Goal: Information Seeking & Learning: Learn about a topic

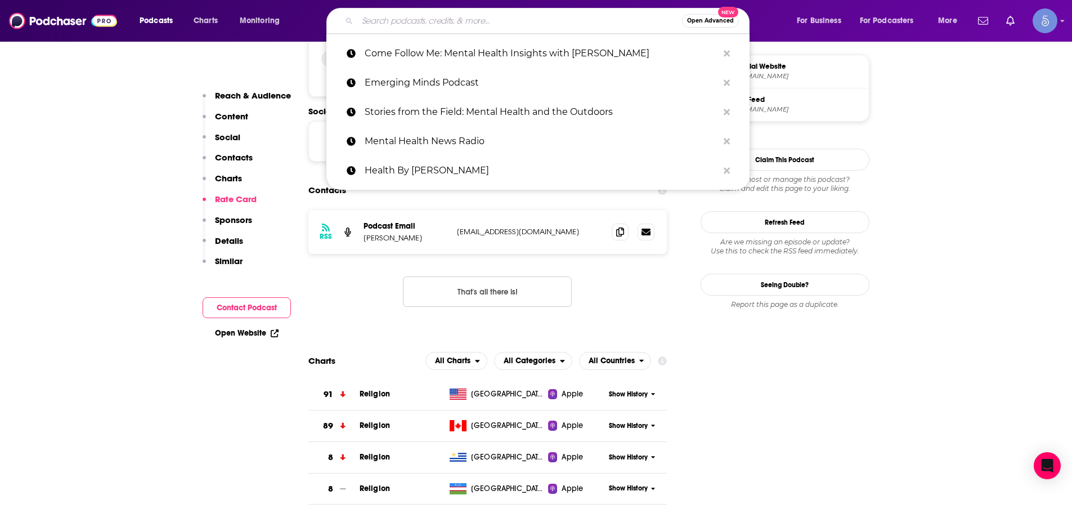
type input "Pod Therapy"
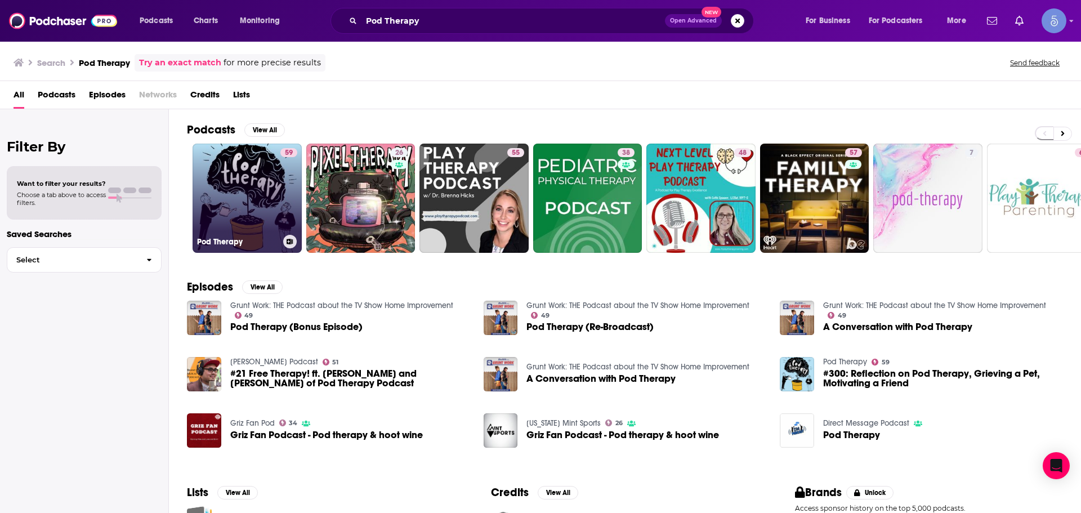
click at [272, 208] on link "59 Pod Therapy" at bounding box center [247, 198] width 109 height 109
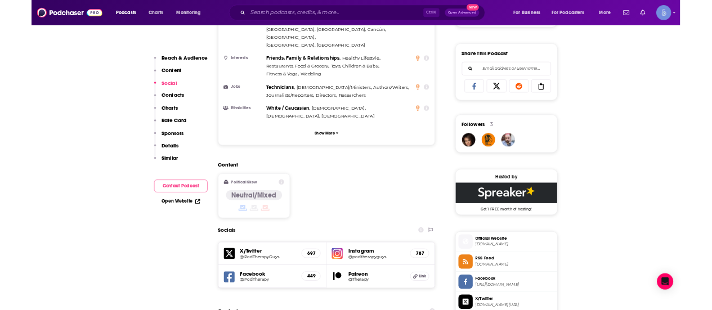
scroll to position [1070, 0]
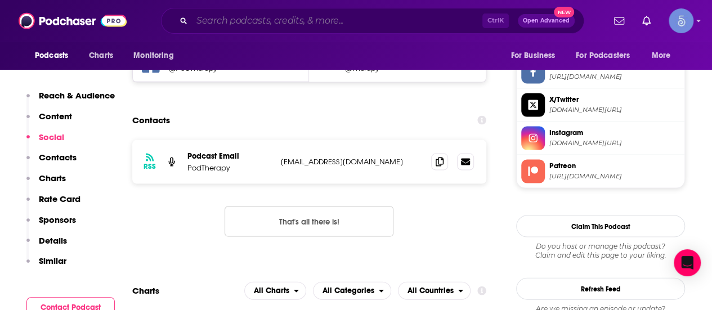
click at [276, 21] on input "Search podcasts, credits, & more..." at bounding box center [337, 21] width 290 height 18
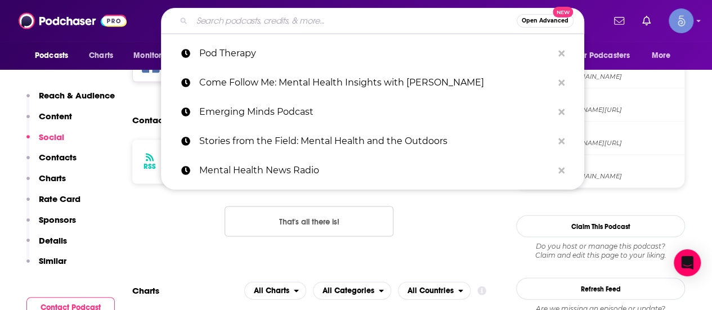
paste input "The Coaching Lab: Health, Wellness & Performance!"
type input "The Coaching Lab: Health, Wellness & Performance!"
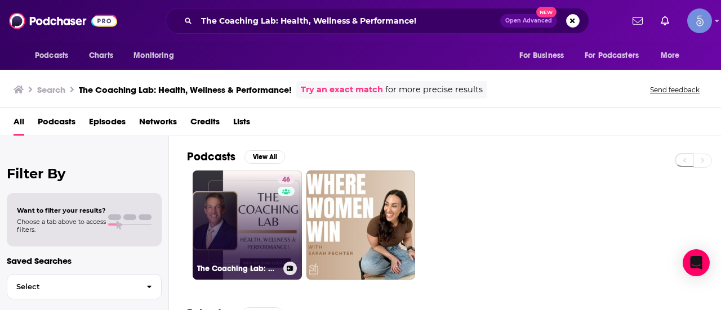
click at [260, 236] on link "46 The Coaching Lab: Health, Wellness & Performance! ([PERSON_NAME], PhD)" at bounding box center [247, 225] width 109 height 109
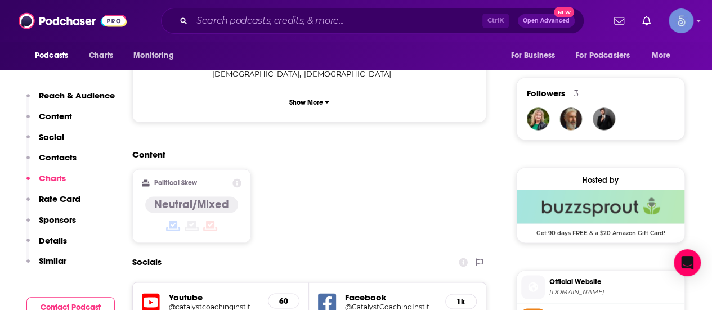
scroll to position [957, 0]
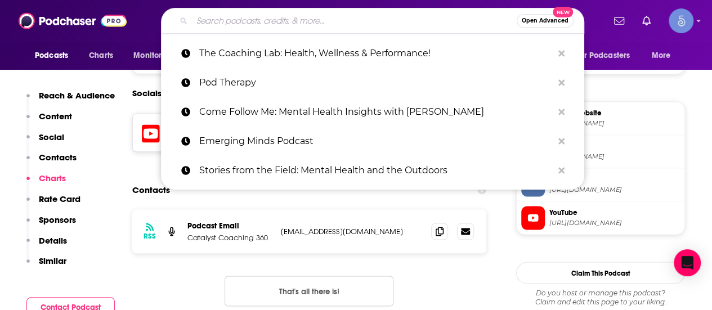
paste input "The Mental Health [DATE] Show"
type input "The Mental Health [DATE] Show"
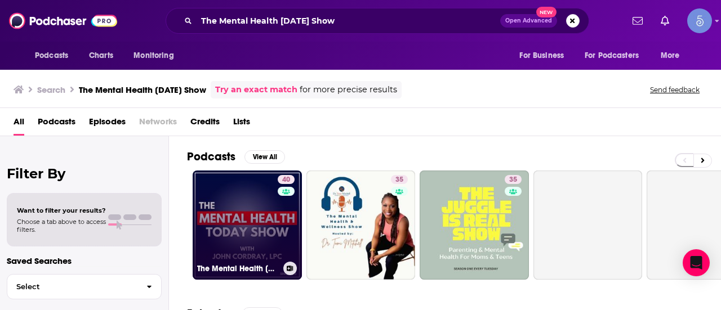
click at [259, 210] on link "40 The Mental Health [DATE] Show" at bounding box center [247, 225] width 109 height 109
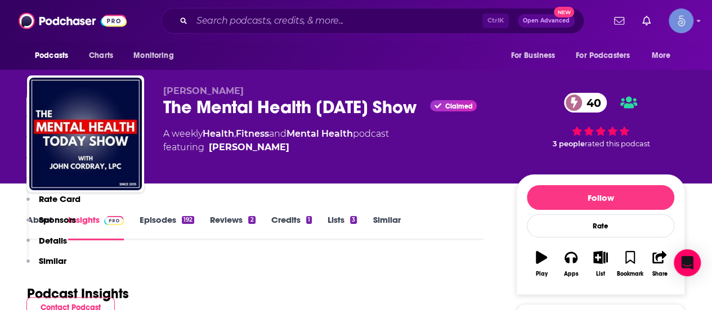
scroll to position [1126, 0]
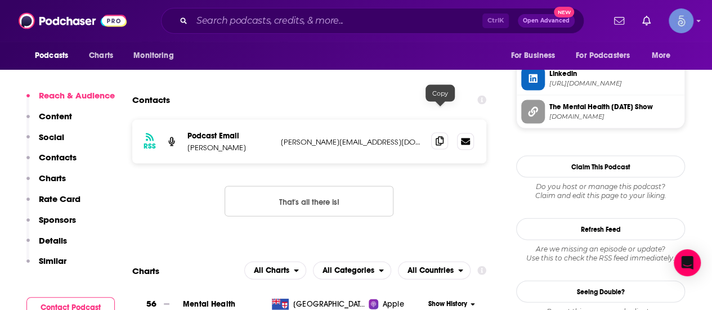
click at [436, 133] on span at bounding box center [439, 141] width 17 height 17
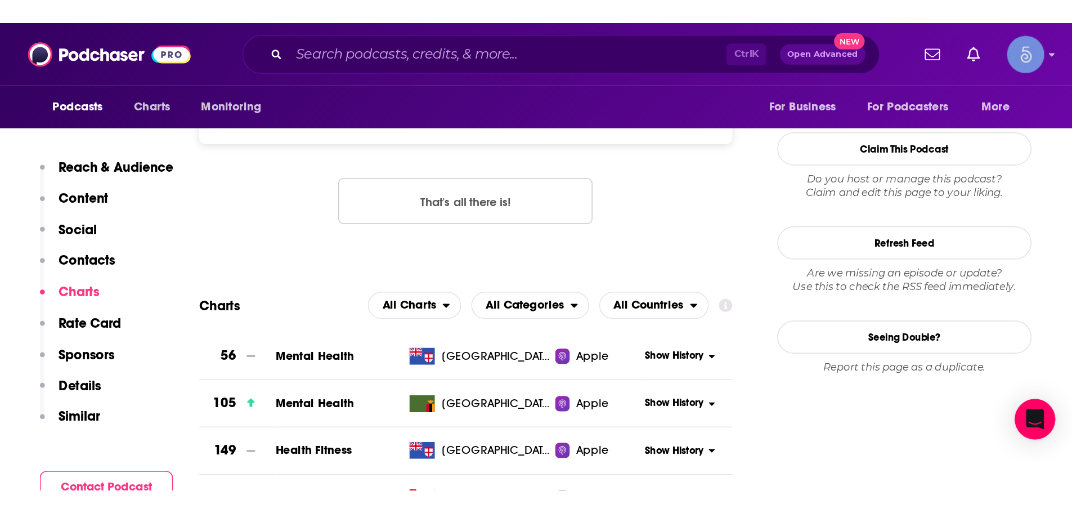
scroll to position [1182, 0]
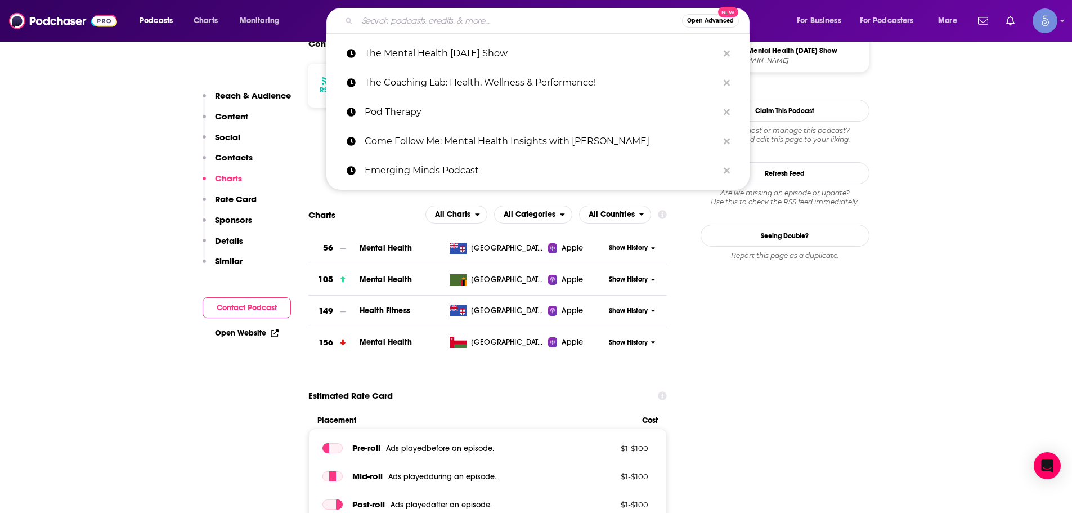
click at [464, 24] on input "Search podcasts, credits, & more..." at bounding box center [519, 21] width 325 height 18
paste input "Mentally Flexible"
type input "Mentally Flexible"
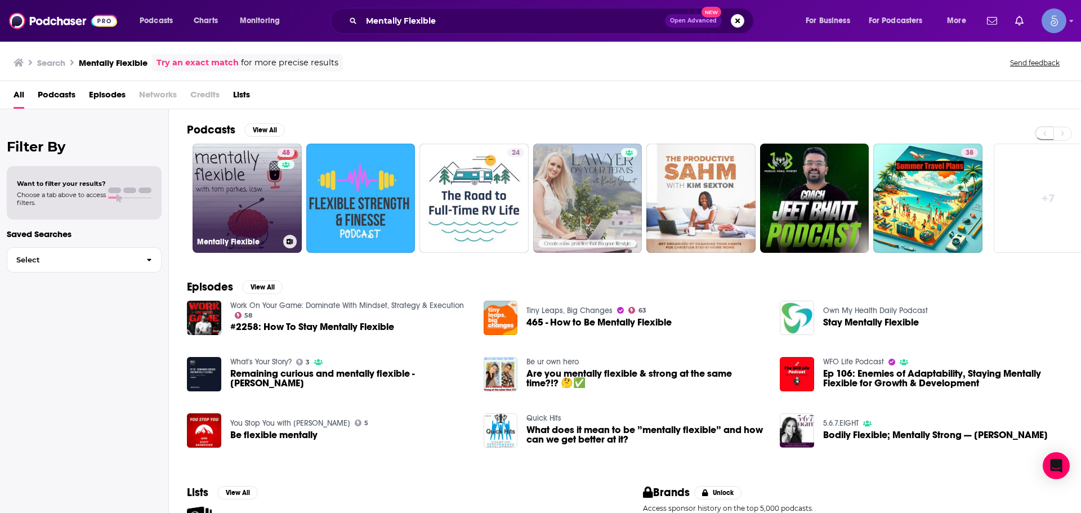
click at [268, 234] on link "48 Mentally Flexible" at bounding box center [247, 198] width 109 height 109
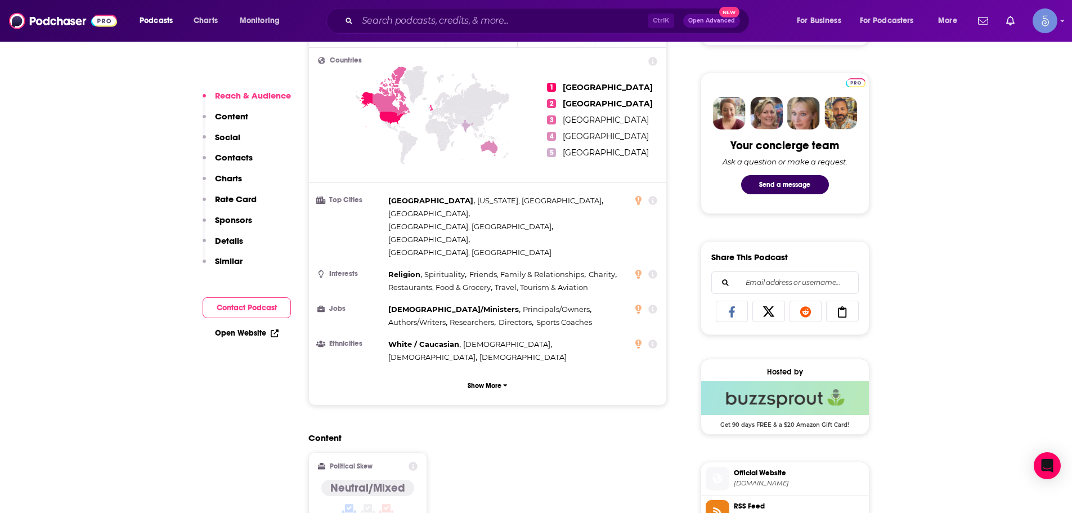
scroll to position [844, 0]
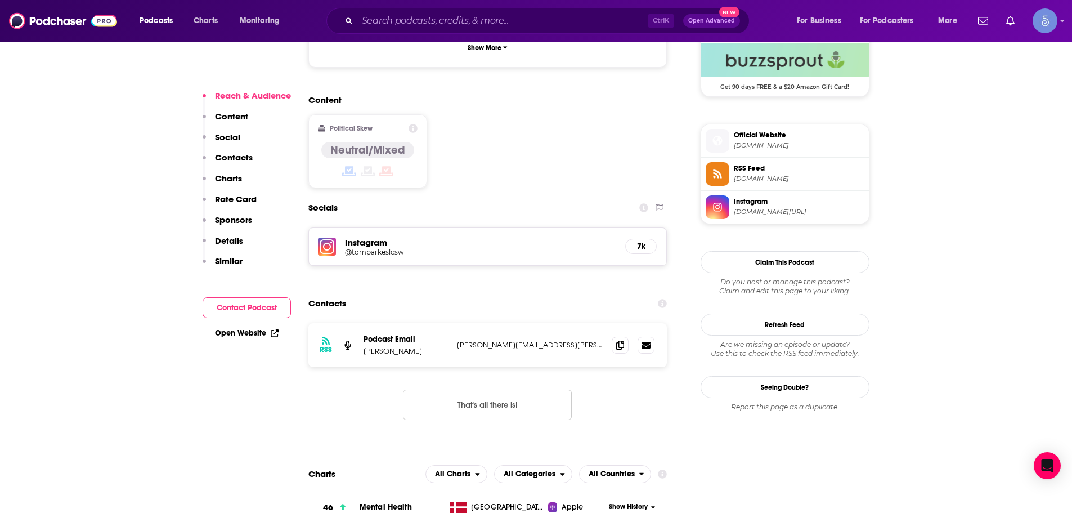
click at [422, 7] on div "Podcasts Charts Monitoring Ctrl K Open Advanced New For Business For Podcasters…" at bounding box center [536, 21] width 1072 height 42
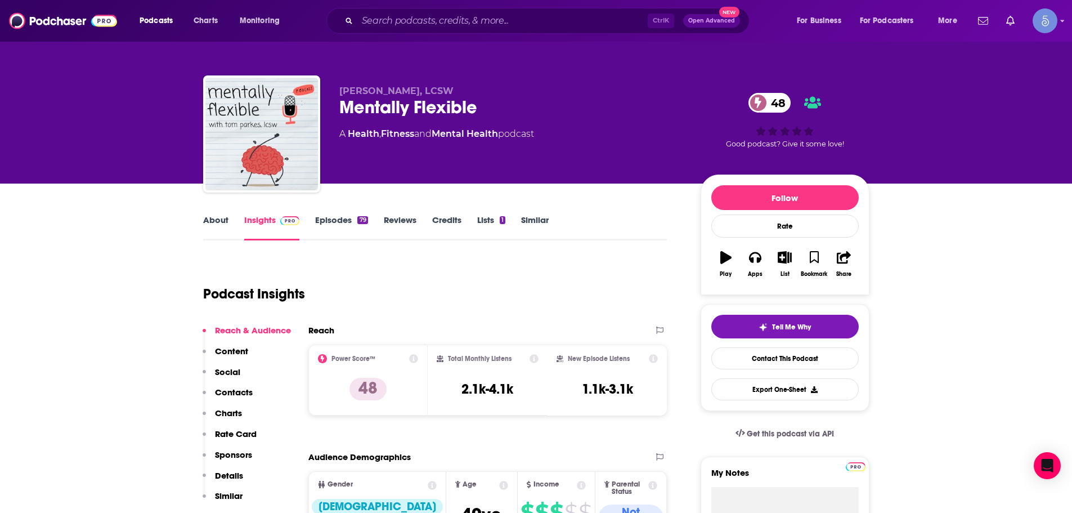
scroll to position [169, 0]
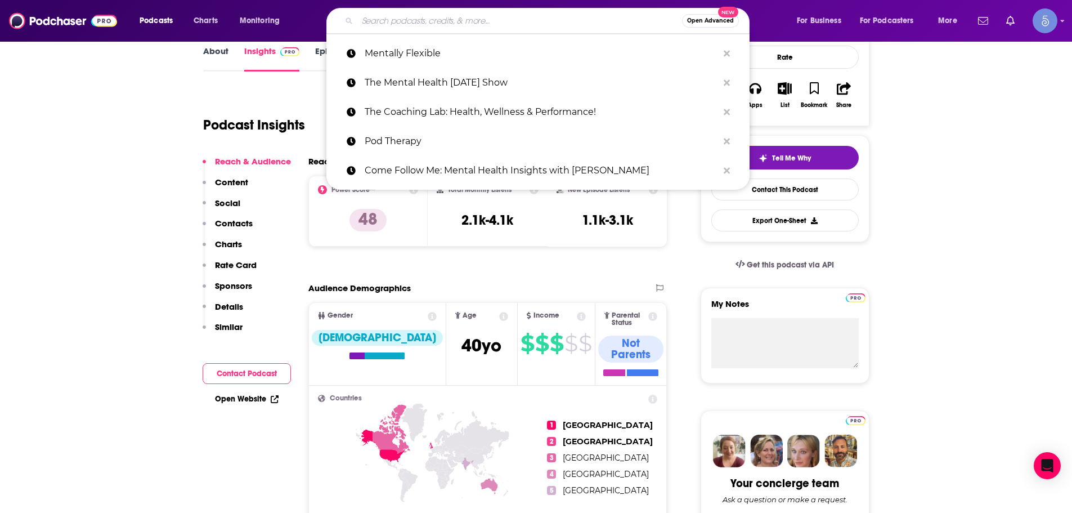
click at [476, 13] on input "Search podcasts, credits, & more..." at bounding box center [519, 21] width 325 height 18
paste input "Mental Health Bites with [PERSON_NAME]"
type input "Mental Health Bites with [PERSON_NAME]"
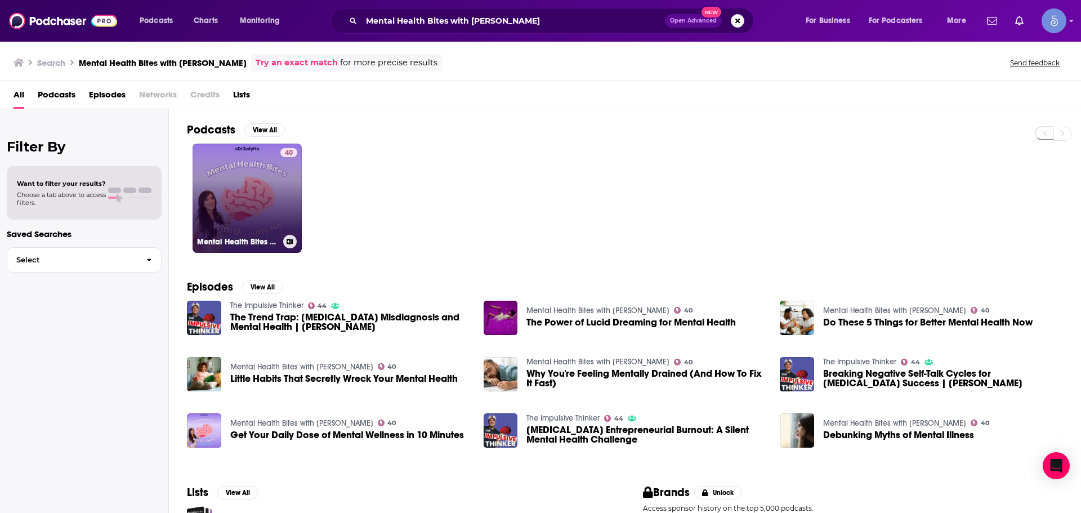
click at [275, 206] on link "40 Mental Health Bites with [PERSON_NAME]" at bounding box center [247, 198] width 109 height 109
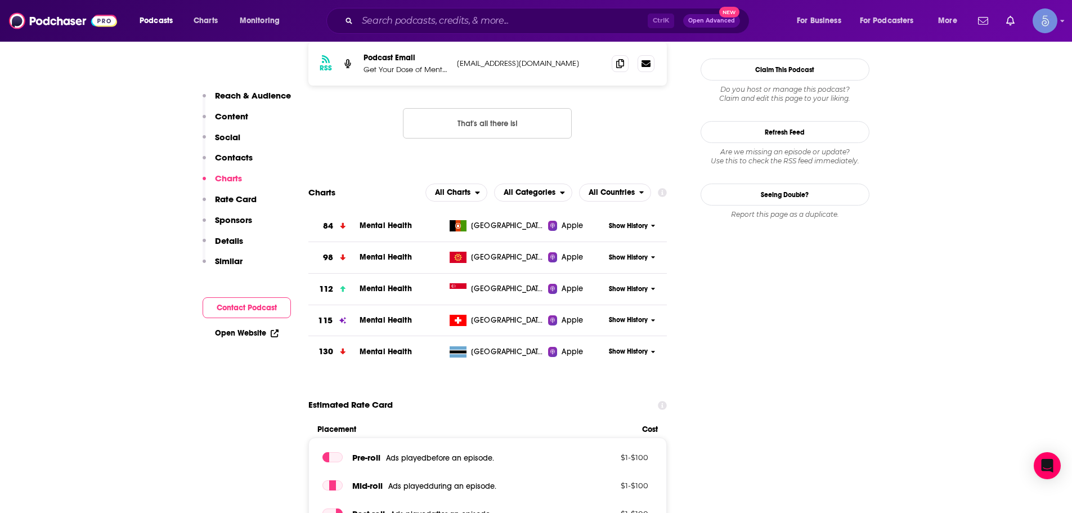
scroll to position [676, 0]
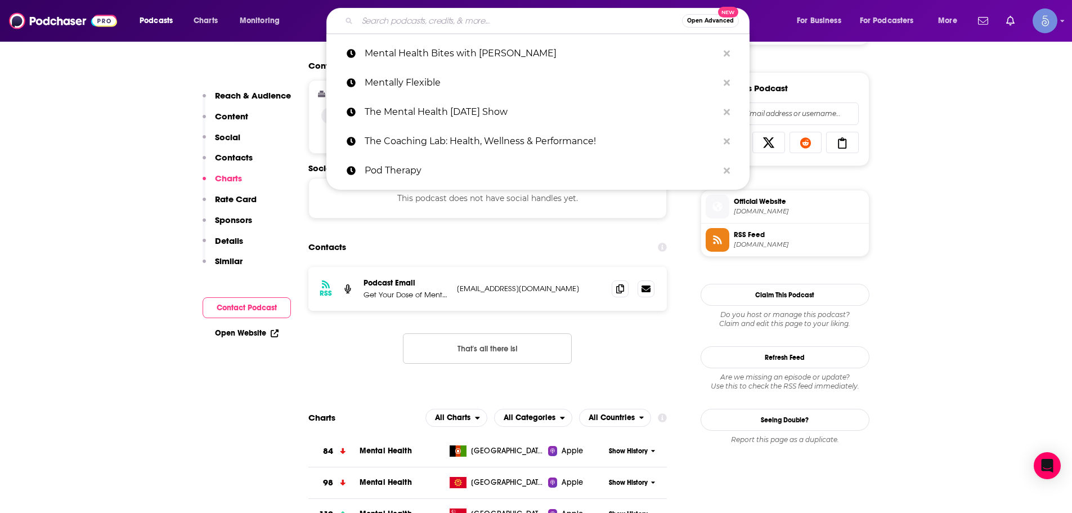
click at [431, 25] on input "Search podcasts, credits, & more..." at bounding box center [519, 21] width 325 height 18
paste input "Health Bite"
type input "Health Bite"
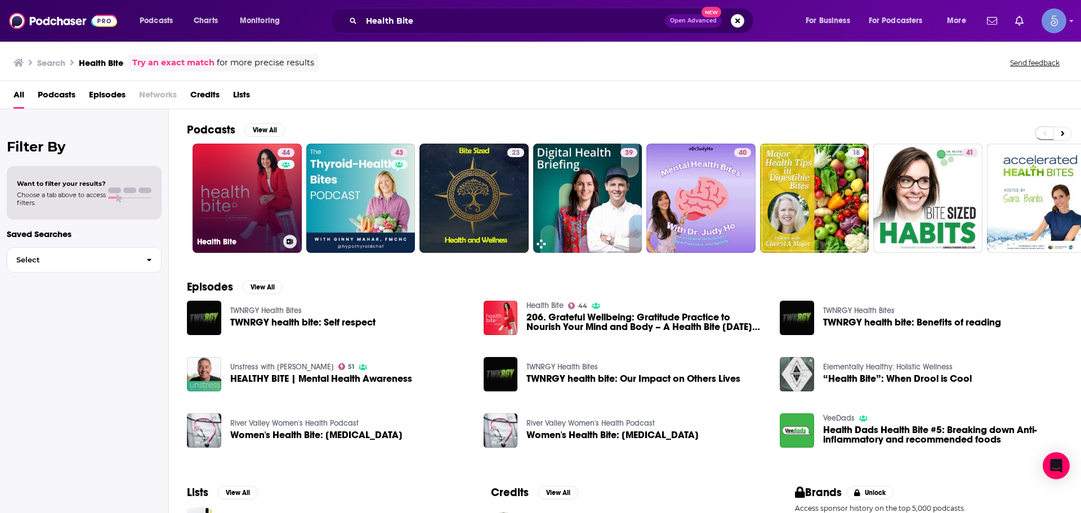
click at [222, 200] on link "44 Health Bite" at bounding box center [247, 198] width 109 height 109
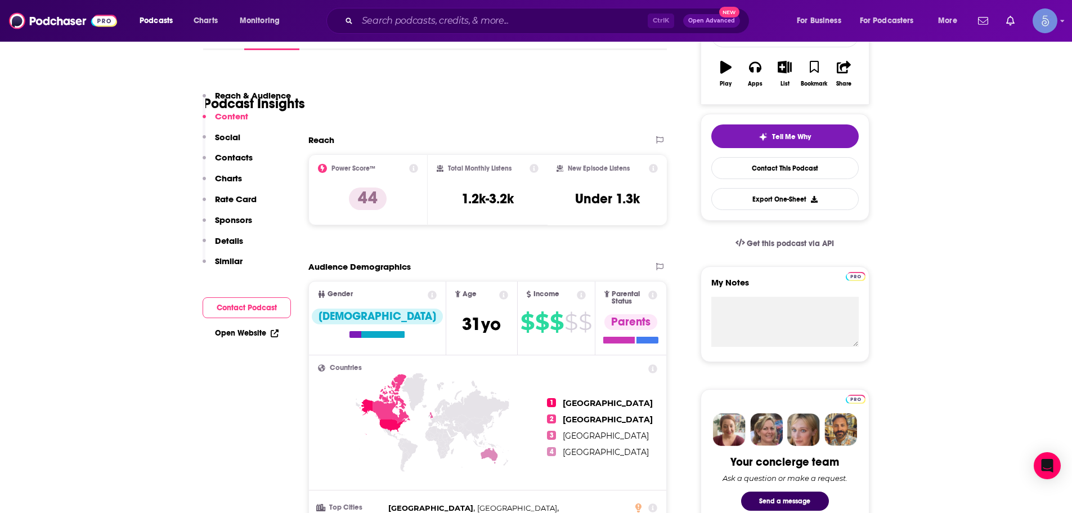
scroll to position [732, 0]
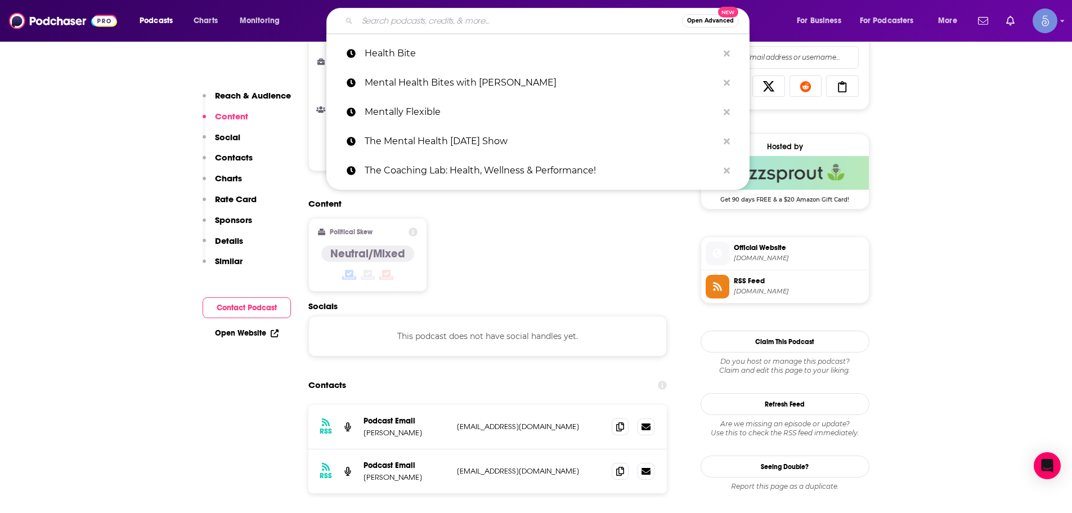
click at [445, 16] on input "Search podcasts, credits, & more..." at bounding box center [519, 21] width 325 height 18
paste input "Mental Work"
type input "Mental Work"
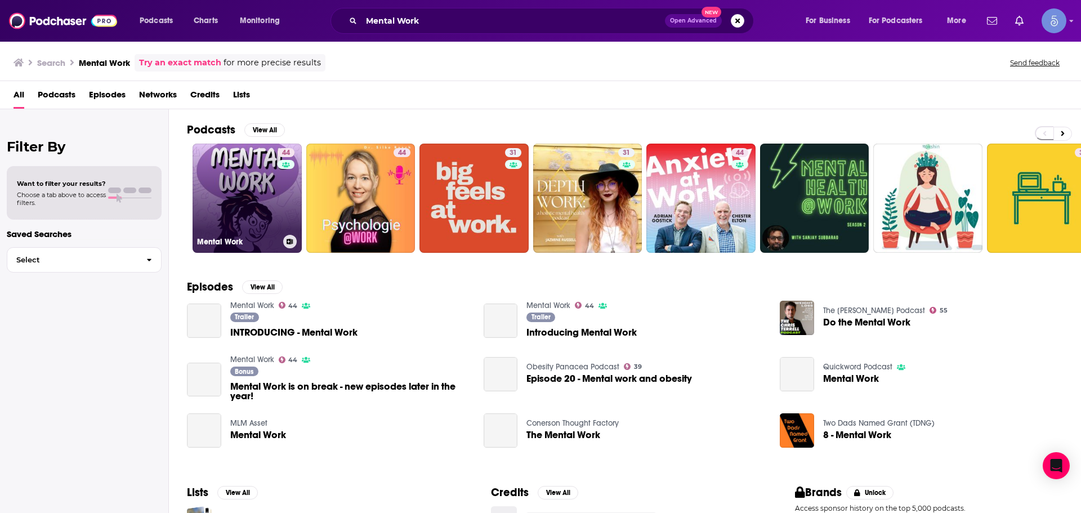
click at [272, 216] on link "44 Mental Work" at bounding box center [247, 198] width 109 height 109
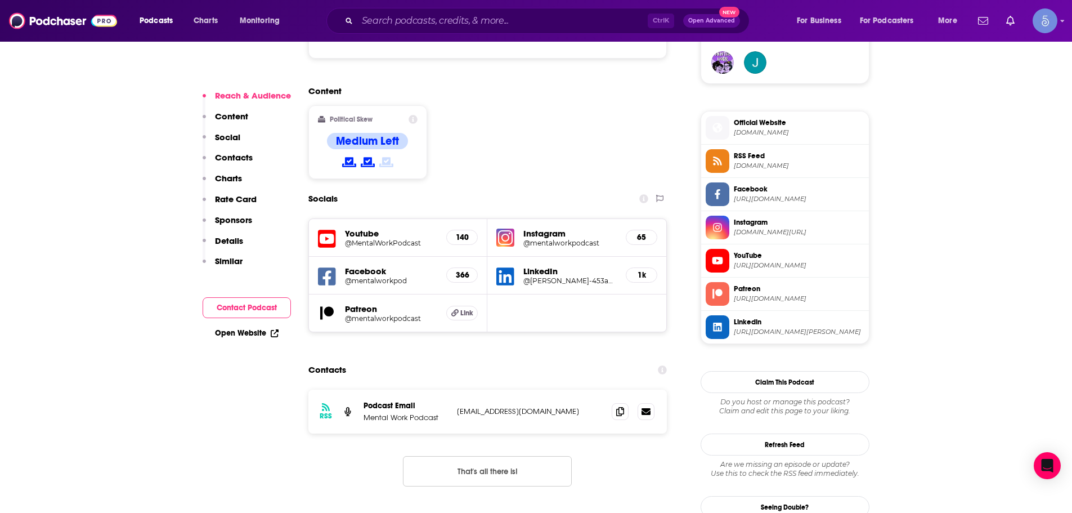
scroll to position [1070, 0]
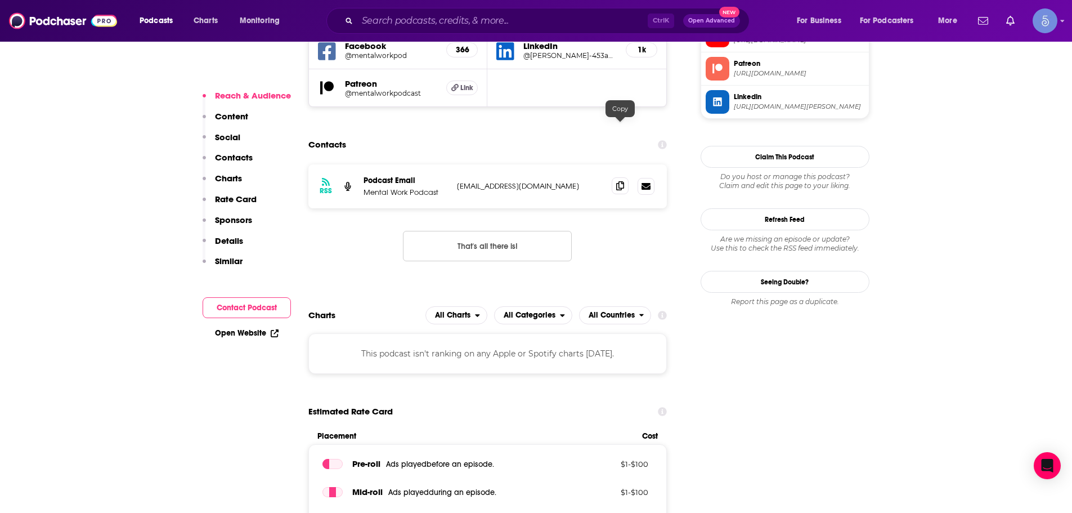
click at [619, 181] on icon at bounding box center [620, 185] width 8 height 9
click at [440, 18] on input "Search podcasts, credits, & more..." at bounding box center [502, 21] width 290 height 18
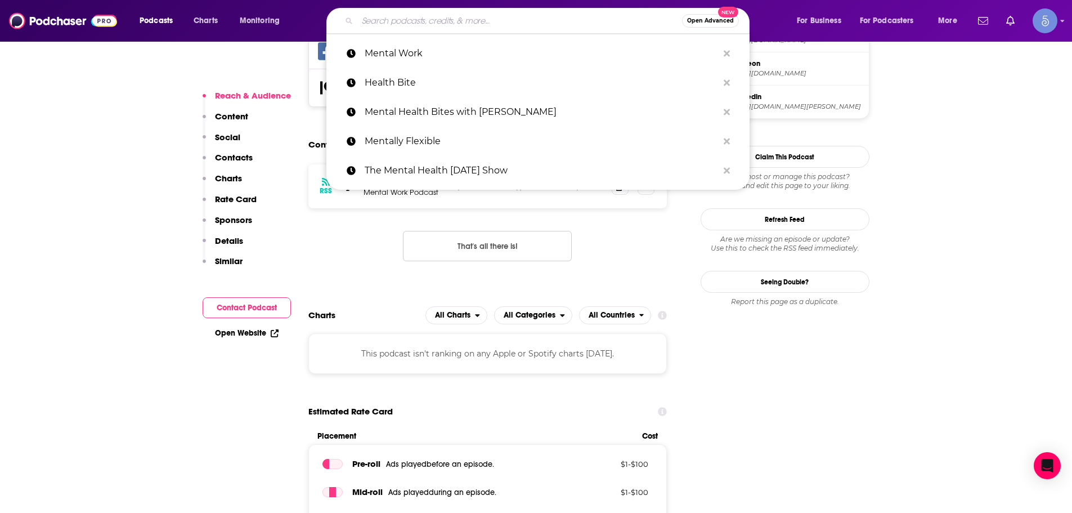
paste input "The [MEDICAL_DATA] Doc Podcast w/ [PERSON_NAME]"
type input "The [MEDICAL_DATA] Doc Podcast w/ [PERSON_NAME]"
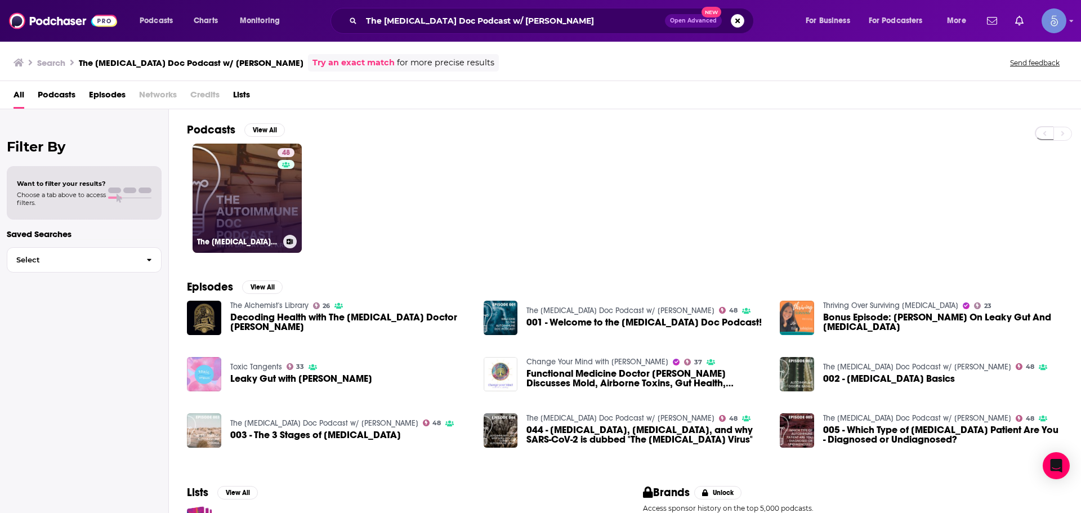
click at [260, 201] on link "48 The [MEDICAL_DATA] Doc Podcast w/ [PERSON_NAME]" at bounding box center [247, 198] width 109 height 109
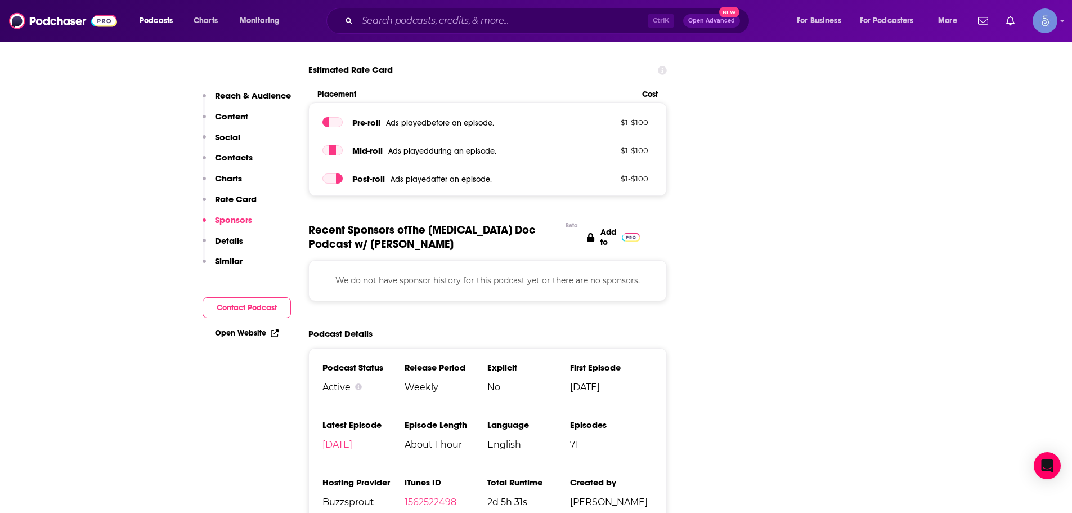
scroll to position [957, 0]
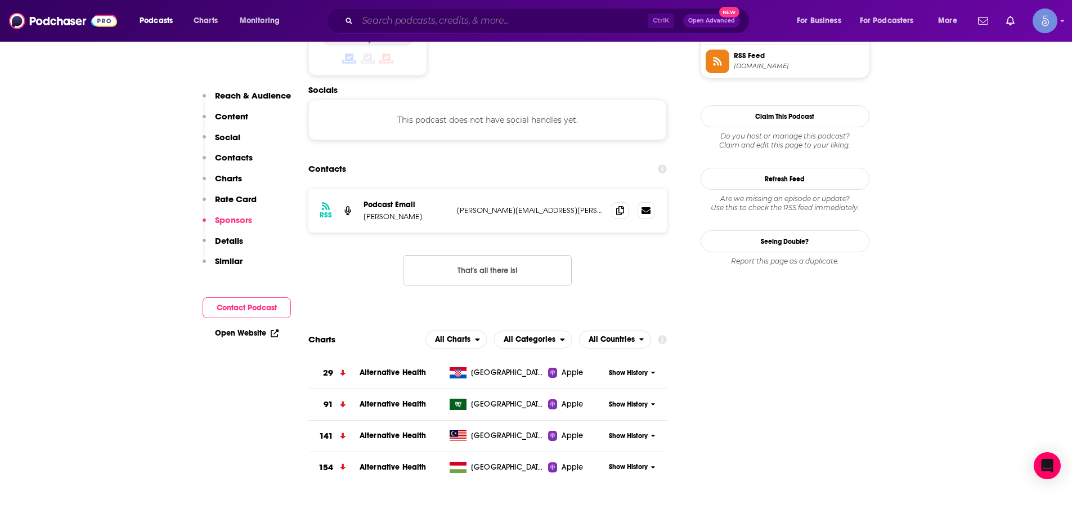
click at [475, 29] on input "Search podcasts, credits, & more..." at bounding box center [502, 21] width 290 height 18
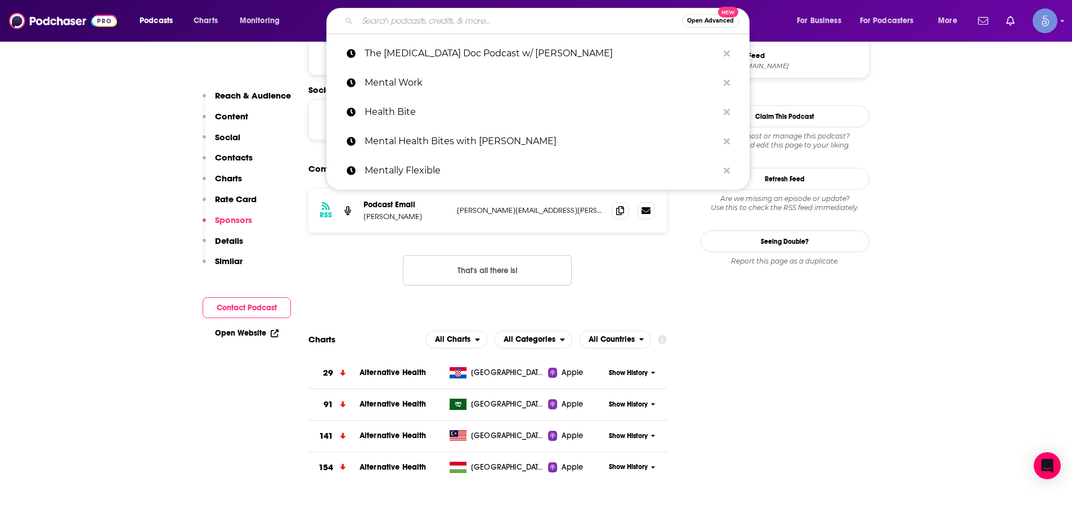
paste input "Voices for Mental Health, Inc."
type input "Voices for Mental Health, Inc."
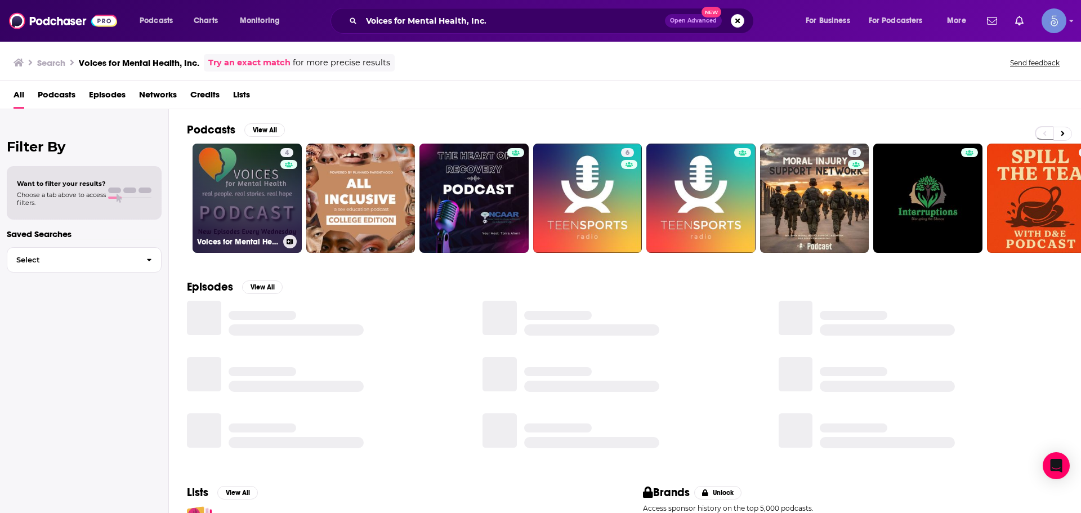
click at [201, 186] on link "4 Voices for Mental Health, Inc." at bounding box center [247, 198] width 109 height 109
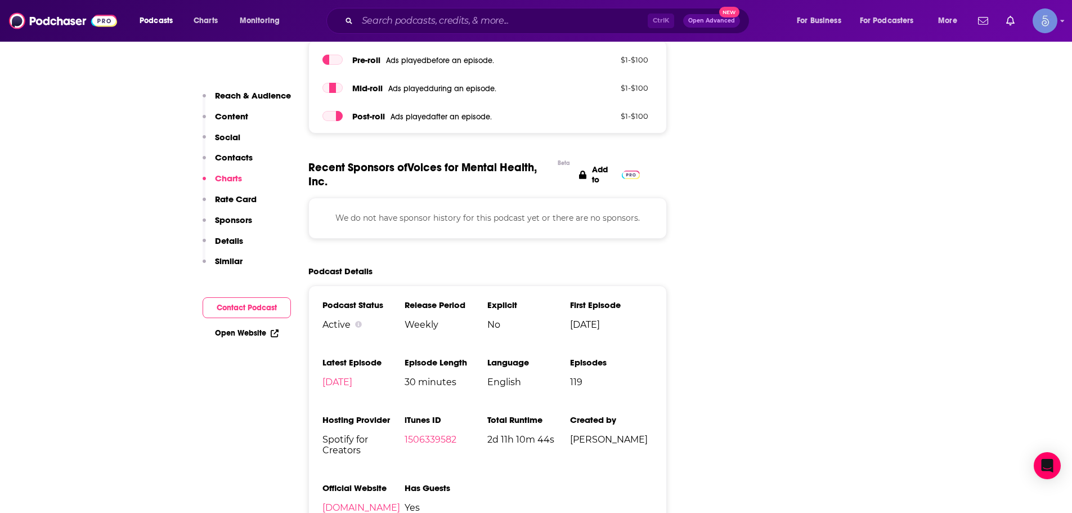
scroll to position [901, 0]
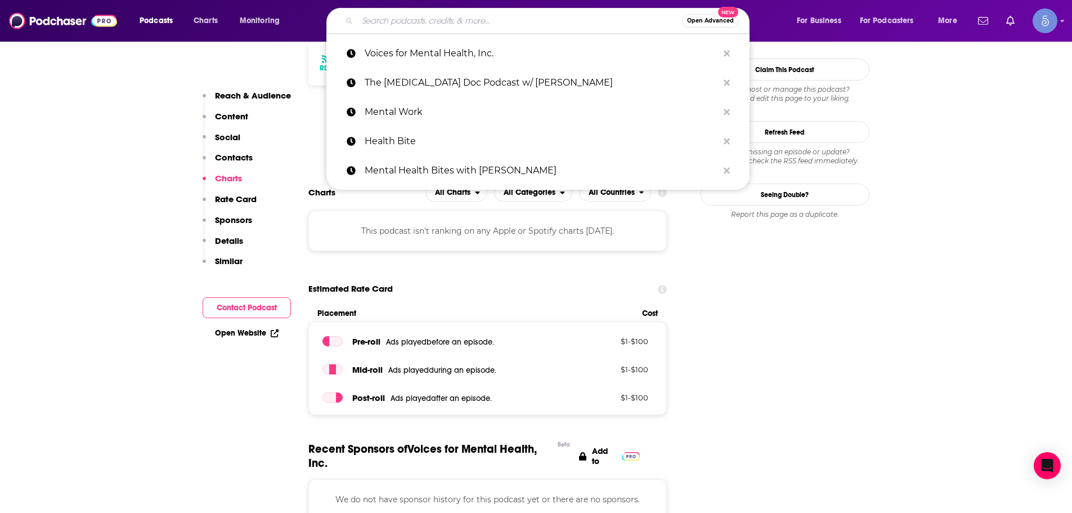
click at [441, 21] on input "Search podcasts, credits, & more..." at bounding box center [519, 21] width 325 height 18
paste input "Mental Health, RECLAIMED. with [PERSON_NAME] and Friends"
type input "Mental Health, RECLAIMED. with [PERSON_NAME] and Friends"
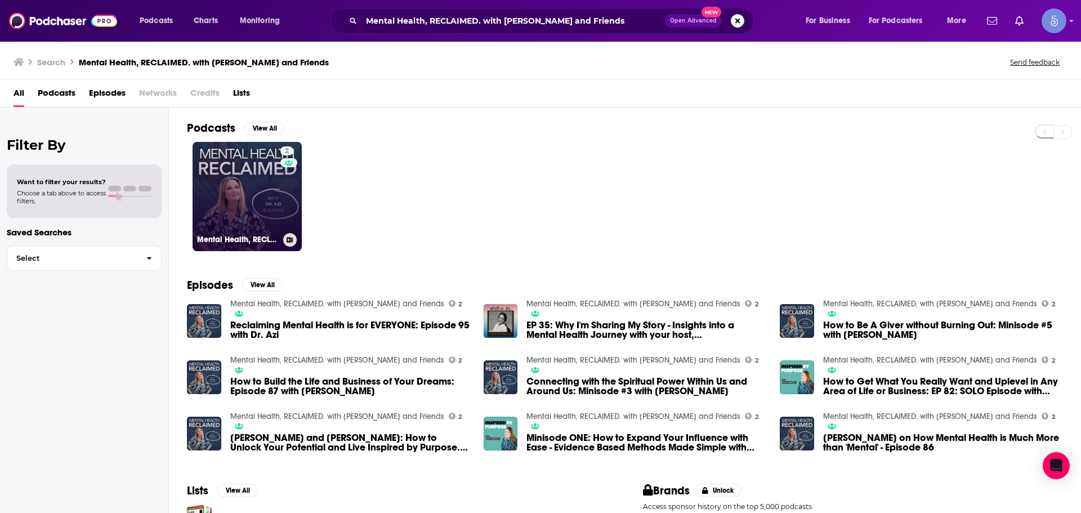
click at [268, 195] on link "2 Mental Health, RECLAIMED. with [PERSON_NAME] and Friends" at bounding box center [247, 196] width 109 height 109
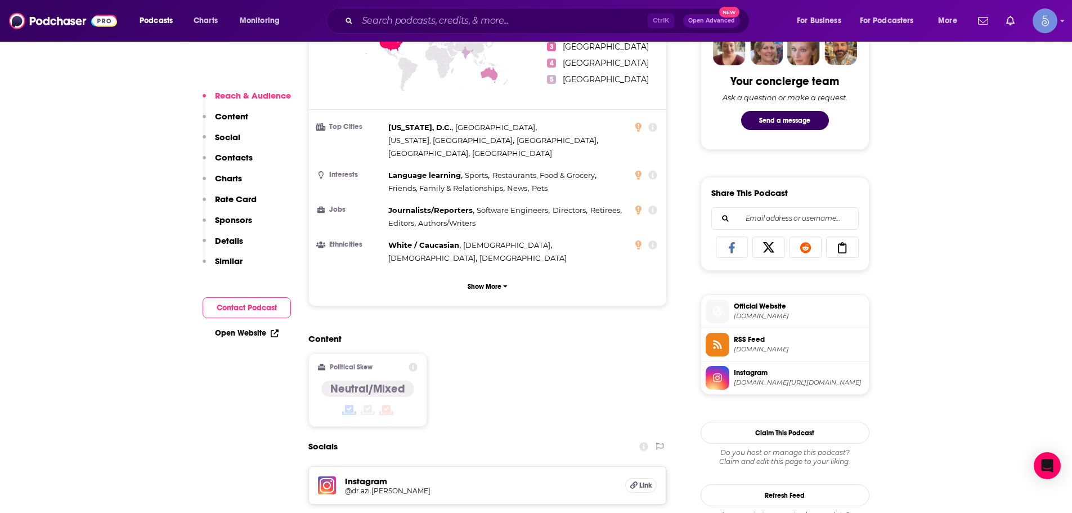
scroll to position [788, 0]
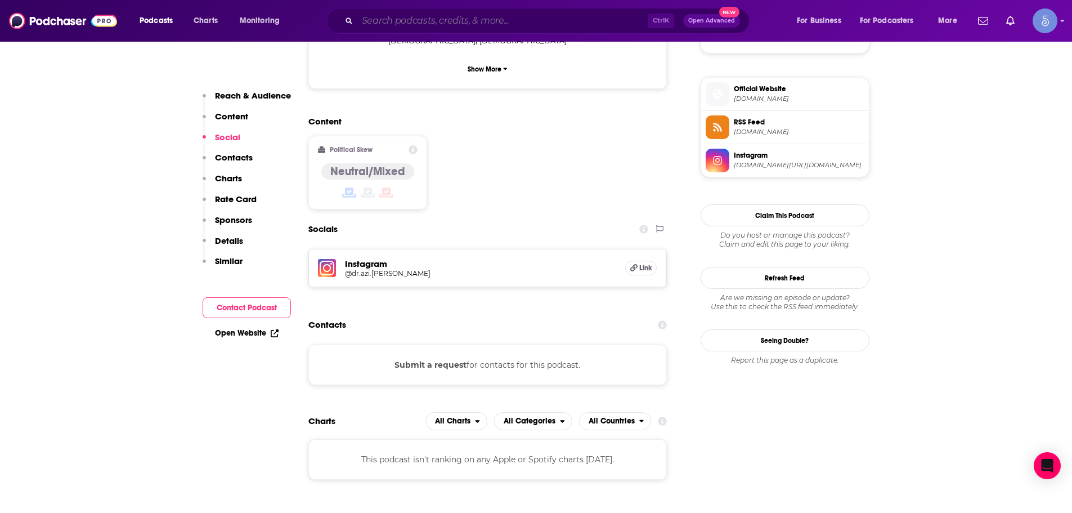
click at [521, 13] on input "Search podcasts, credits, & more..." at bounding box center [502, 21] width 290 height 18
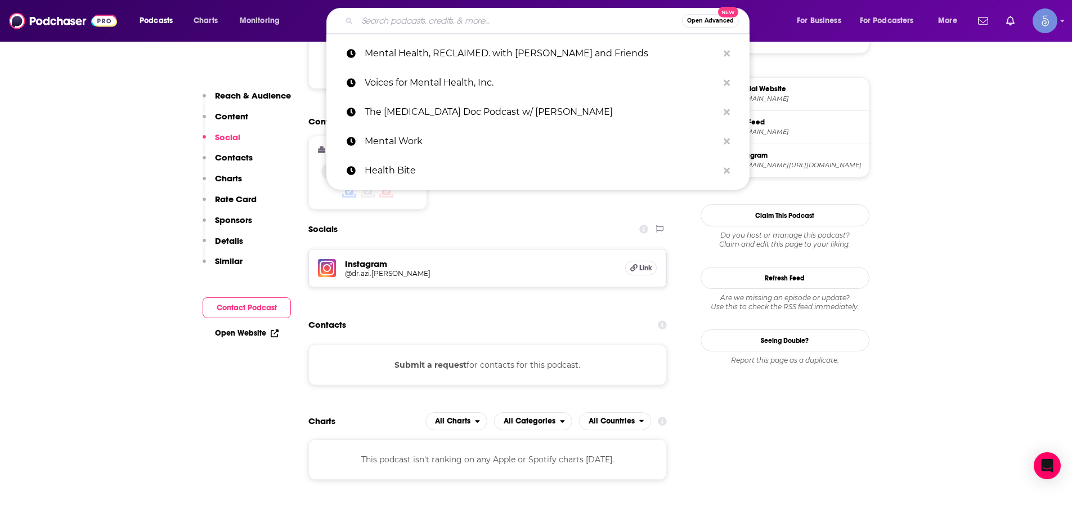
paste input "Mental Note"
type input "Mental Note"
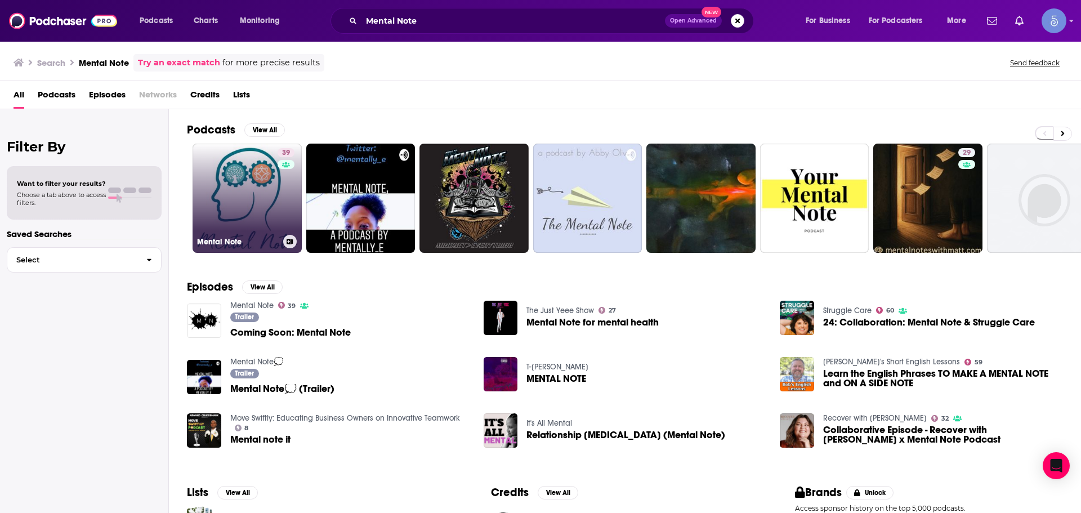
click at [273, 213] on link "39 Mental Note" at bounding box center [247, 198] width 109 height 109
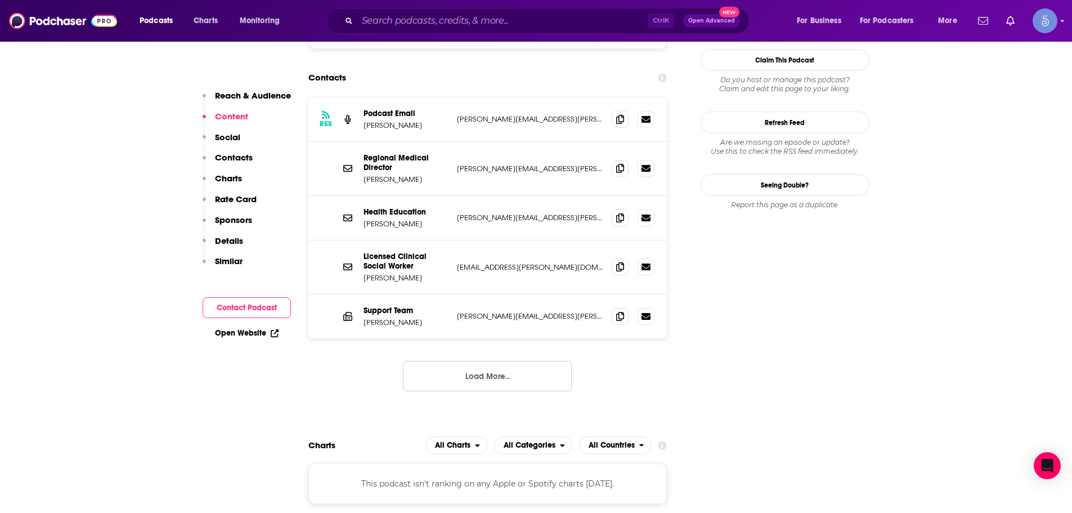
scroll to position [957, 0]
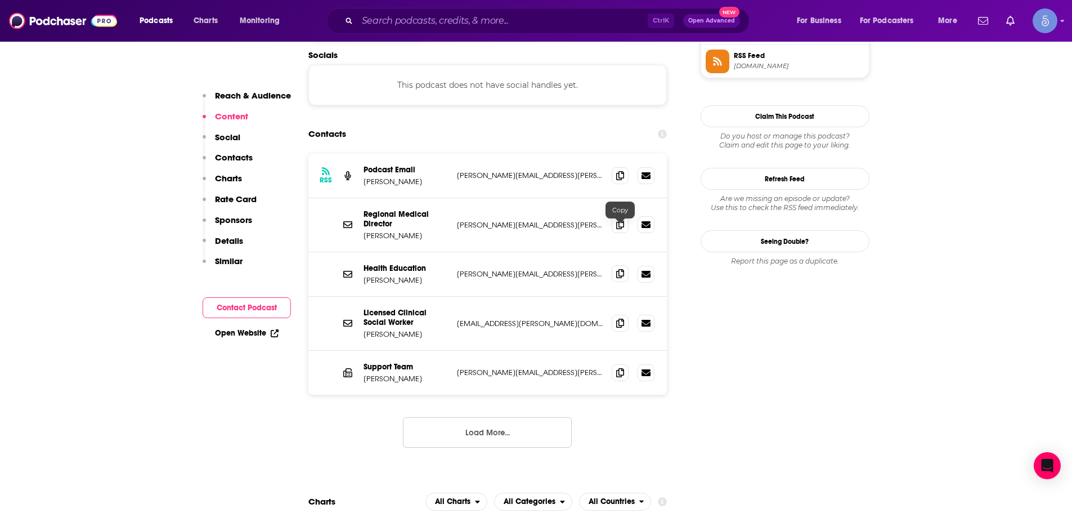
click at [615, 265] on span at bounding box center [620, 273] width 17 height 17
click at [617, 220] on icon at bounding box center [620, 224] width 8 height 9
click at [413, 30] on div "Ctrl K Open Advanced New" at bounding box center [538, 21] width 423 height 26
drag, startPoint x: 413, startPoint y: 30, endPoint x: 397, endPoint y: 14, distance: 23.1
click at [397, 12] on input "Search podcasts, credits, & more..." at bounding box center [502, 21] width 290 height 18
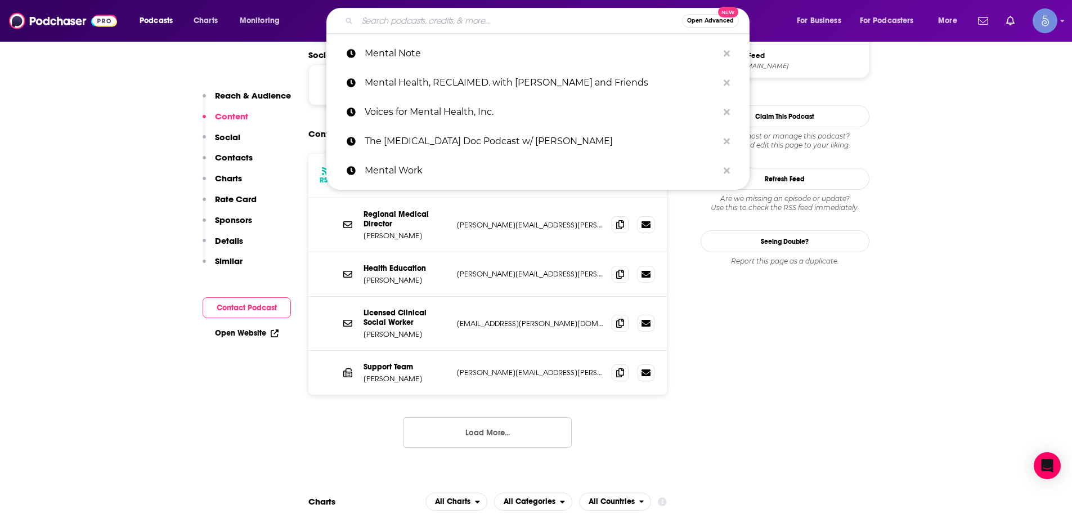
paste input "The Trauma & Mental Health Report Podcast"
type input "The Trauma & Mental Health Report Podcast"
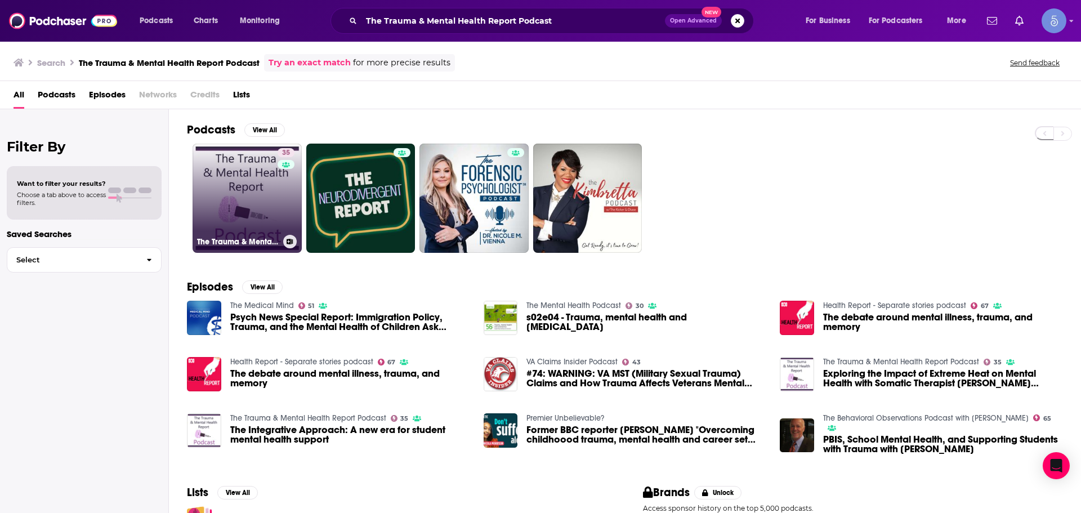
click at [230, 194] on link "35 The Trauma & Mental Health Report Podcast" at bounding box center [247, 198] width 109 height 109
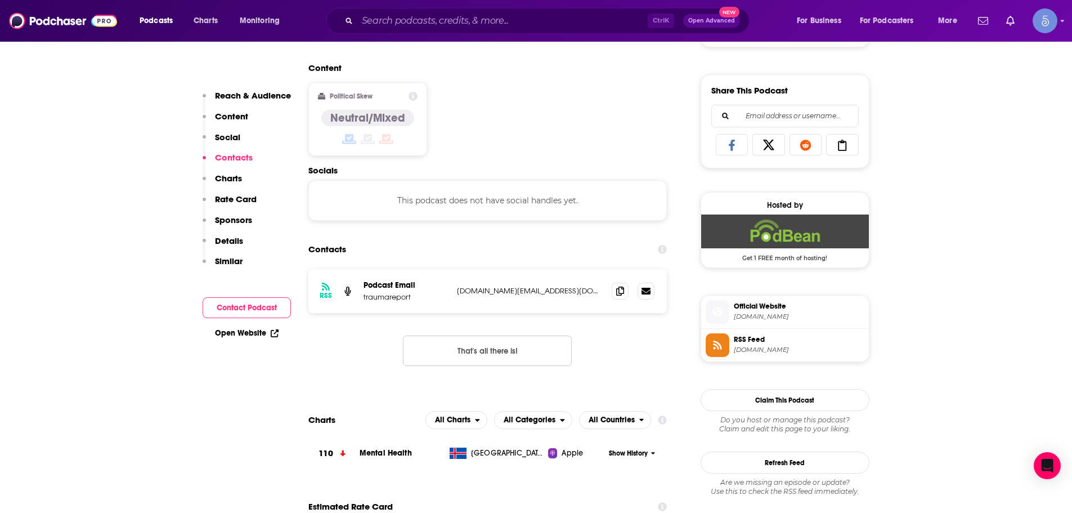
scroll to position [844, 0]
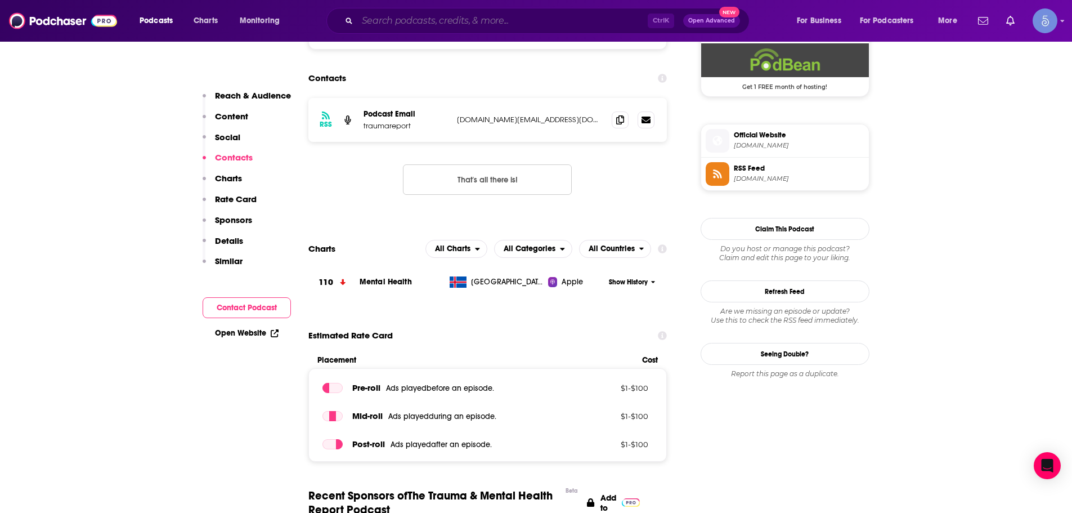
click at [422, 21] on input "Search podcasts, credits, & more..." at bounding box center [502, 21] width 290 height 18
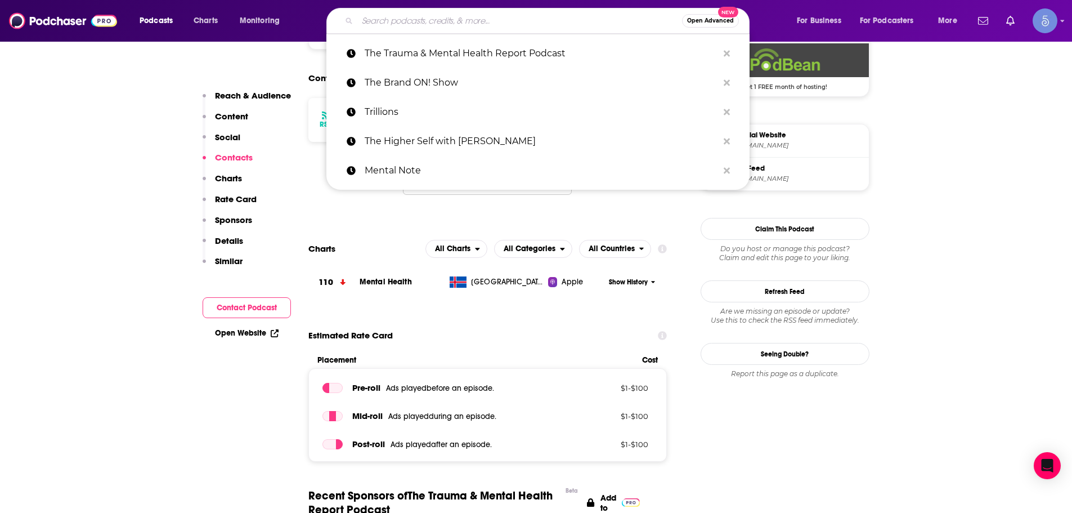
paste input "Graced Health for [DEMOGRAPHIC_DATA] Women Over 40"
type input "Graced Health for [DEMOGRAPHIC_DATA] Women Over 40"
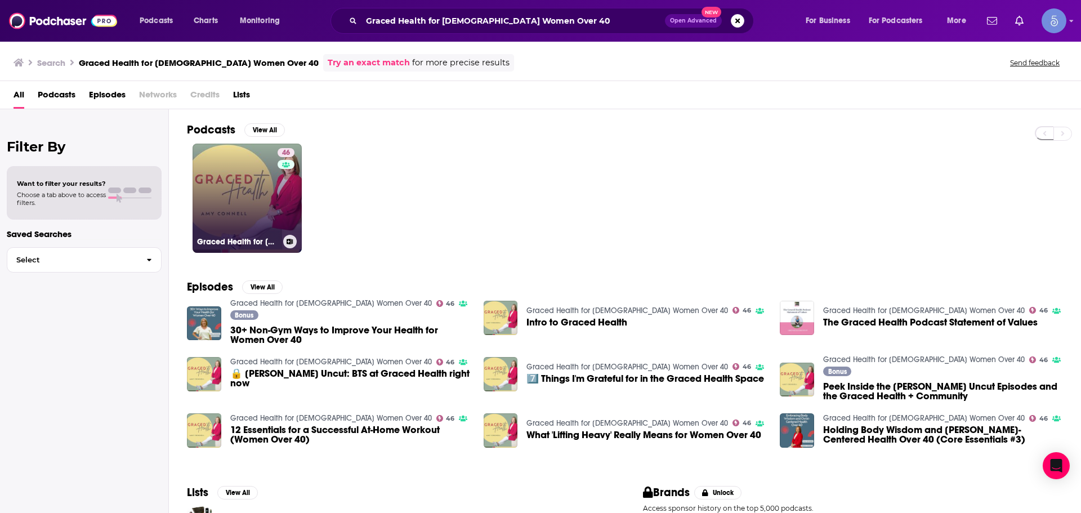
click at [301, 214] on link "46 Graced Health for [DEMOGRAPHIC_DATA] Women Over 40" at bounding box center [247, 198] width 109 height 109
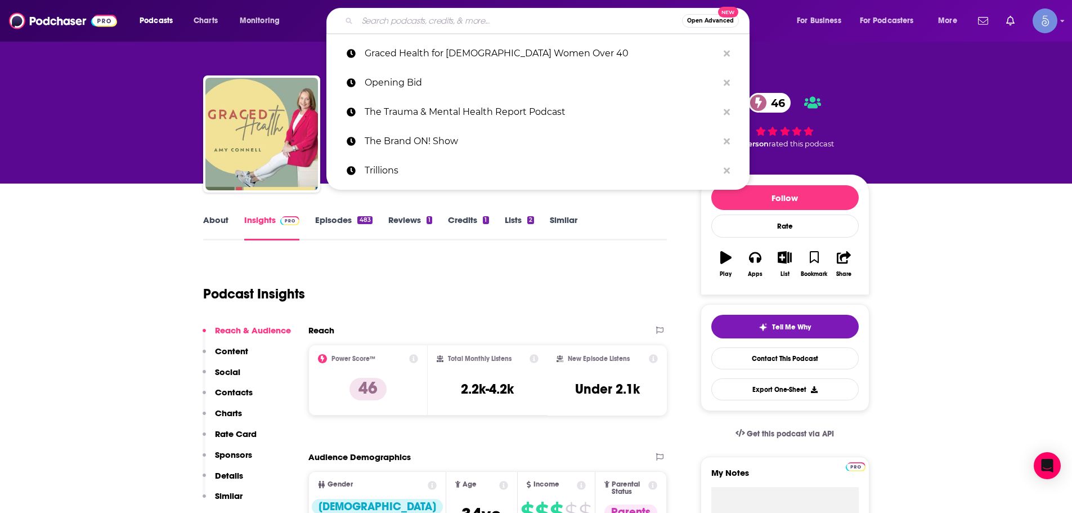
click at [437, 21] on input "Search podcasts, credits, & more..." at bounding box center [519, 21] width 325 height 18
paste input "Graced Health for [DEMOGRAPHIC_DATA] Women Over 40"
type input "Graced Health for [DEMOGRAPHIC_DATA] Women Over 40"
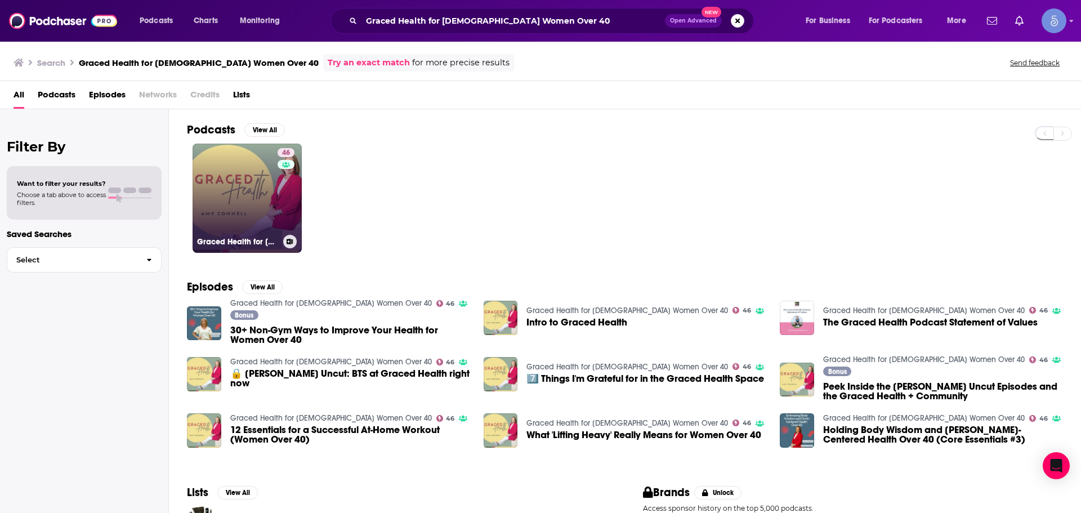
click at [266, 178] on link "46 Graced Health for [DEMOGRAPHIC_DATA] Women Over 40" at bounding box center [247, 198] width 109 height 109
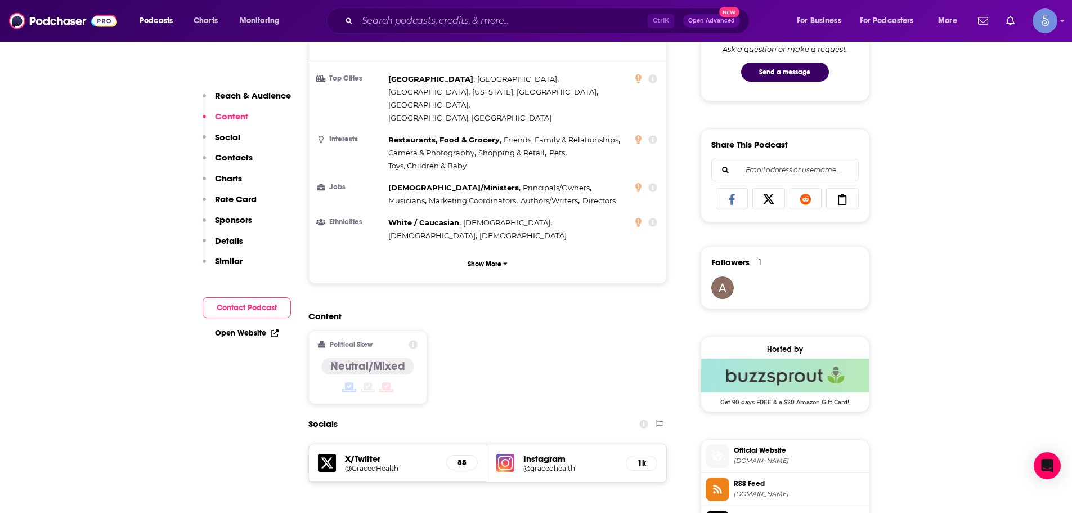
scroll to position [788, 0]
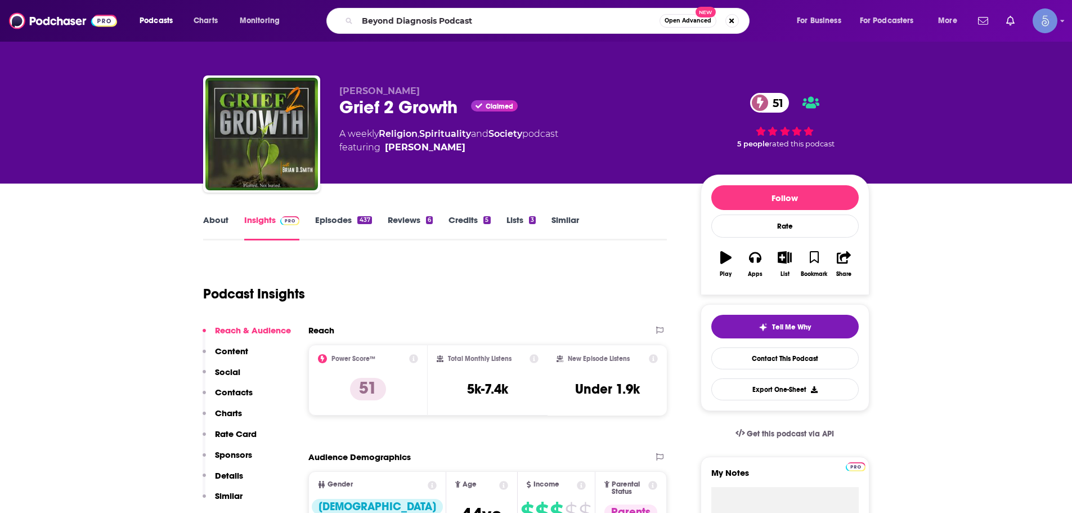
type input "Beyond Diagnosis Podcast"
